Goal: Check status: Check status

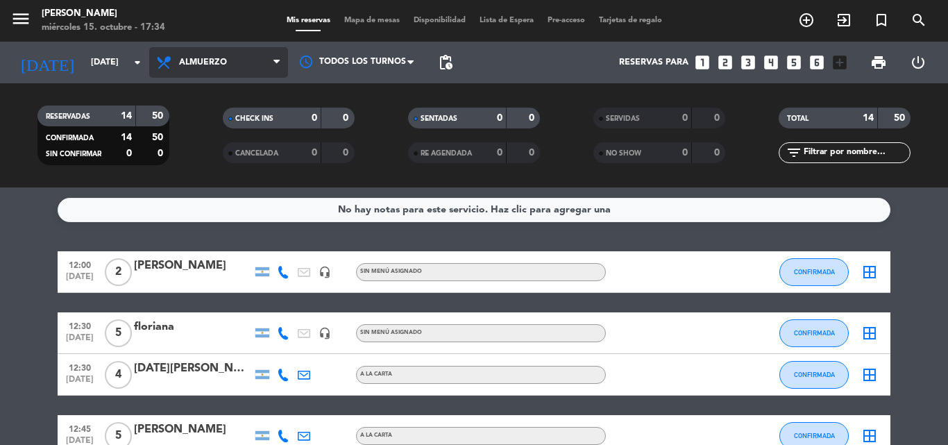
click at [212, 71] on span "Almuerzo" at bounding box center [218, 62] width 139 height 31
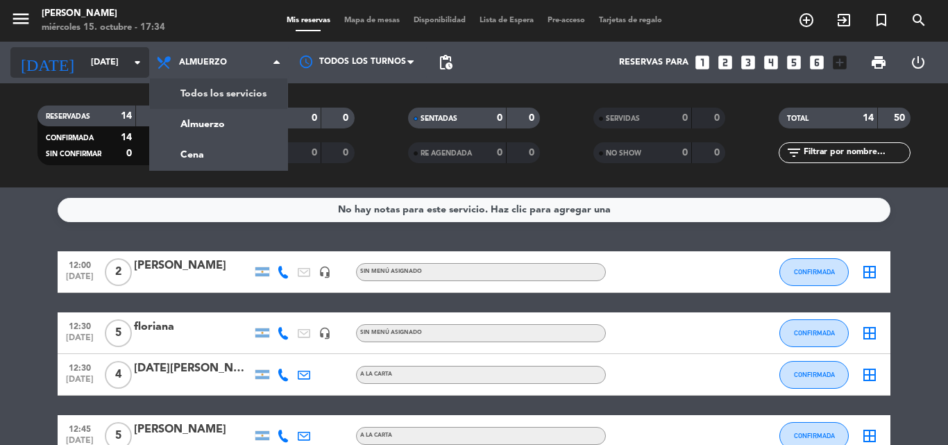
click at [113, 61] on input "[DATE]" at bounding box center [142, 63] width 117 height 24
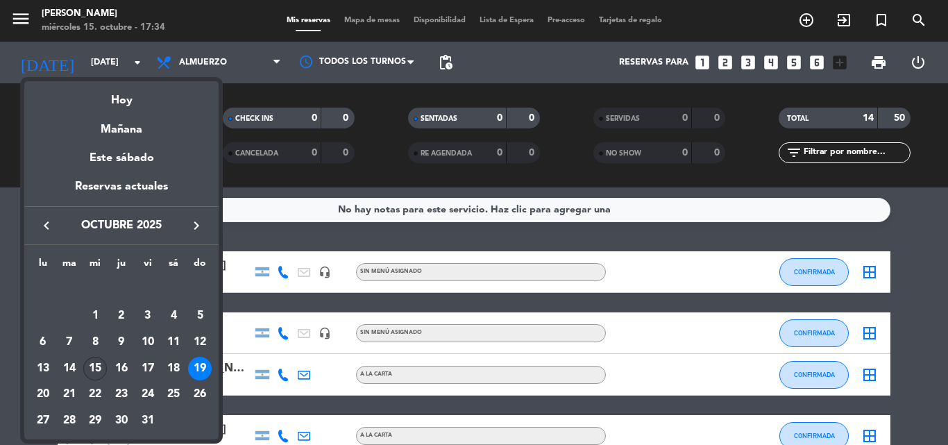
click at [92, 368] on div "15" at bounding box center [95, 369] width 24 height 24
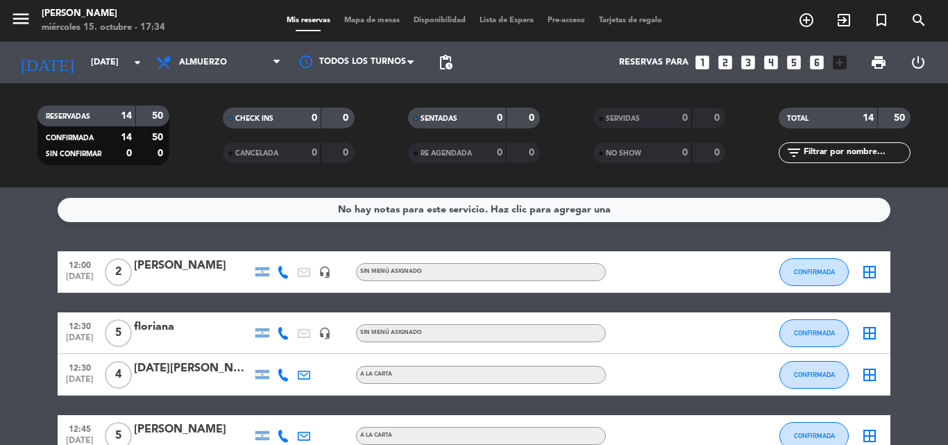
type input "[DATE]"
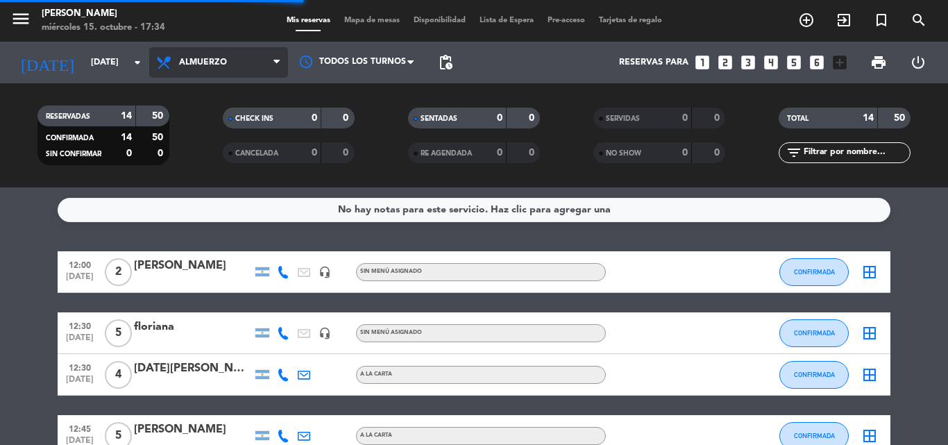
click at [232, 74] on span "Almuerzo" at bounding box center [218, 62] width 139 height 31
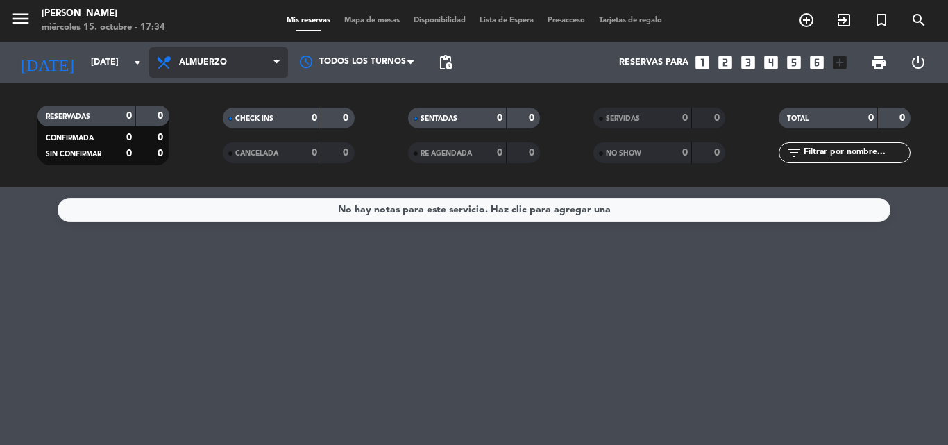
click at [224, 65] on span "Almuerzo" at bounding box center [203, 63] width 48 height 10
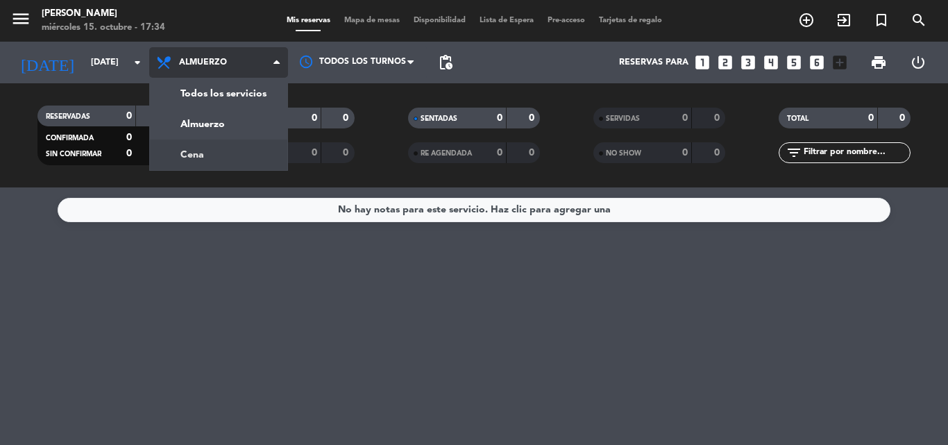
click at [224, 150] on div "menu [PERSON_NAME] [DATE] 15. octubre - 17:34 Mis reservas Mapa de mesas Dispon…" at bounding box center [474, 93] width 948 height 187
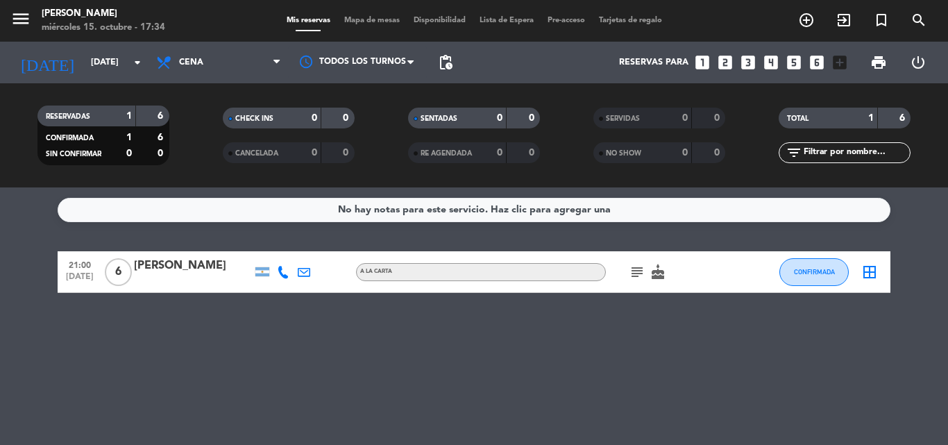
click at [636, 274] on icon "subject" at bounding box center [637, 272] width 17 height 17
click at [629, 274] on icon "subject" at bounding box center [637, 272] width 17 height 17
click at [538, 337] on div "No hay notas para este servicio. Haz clic para agregar una 21:00 [DATE] 6 [PERS…" at bounding box center [474, 315] width 948 height 257
